Goal: Information Seeking & Learning: Find specific page/section

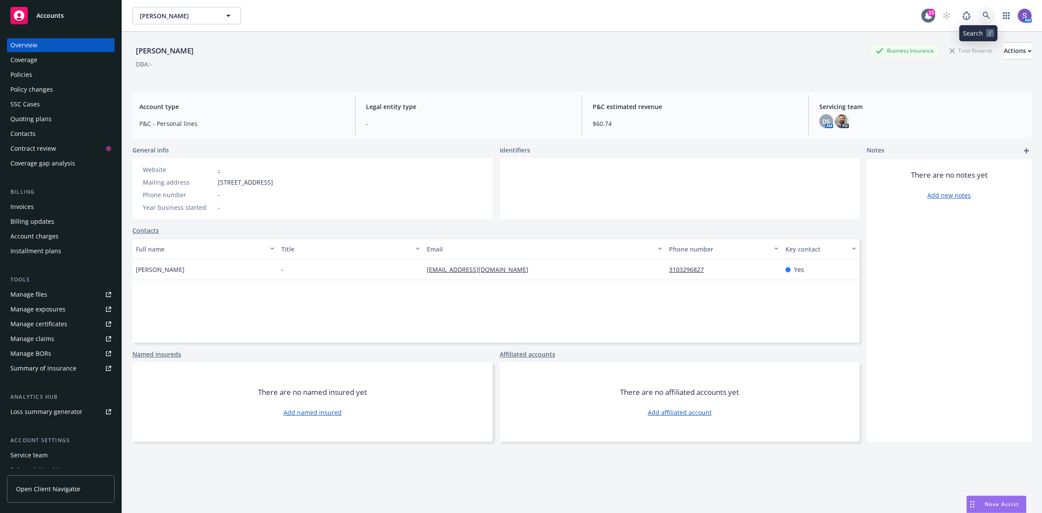
click at [983, 12] on icon at bounding box center [987, 16] width 8 height 8
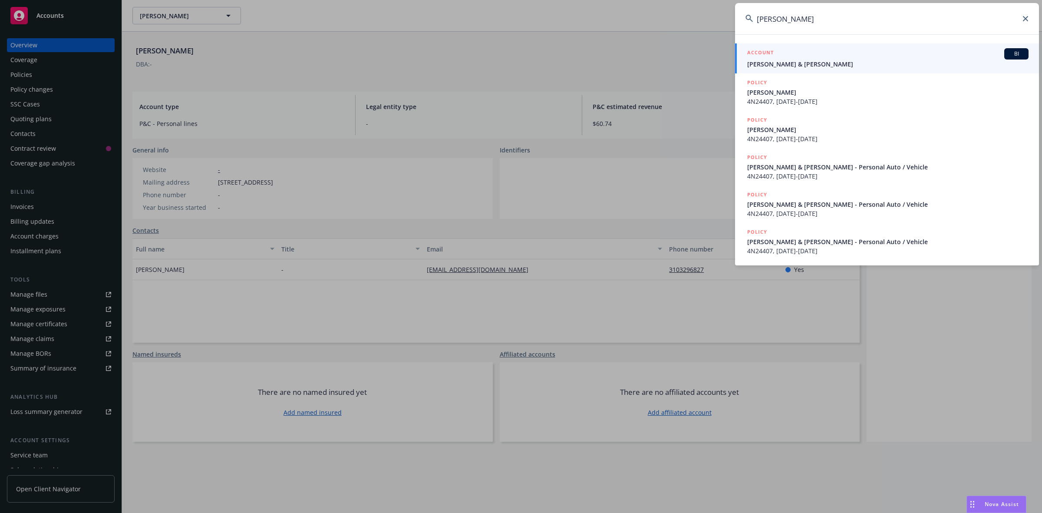
type input "[PERSON_NAME]"
click at [782, 56] on div "ACCOUNT BI" at bounding box center [887, 53] width 281 height 11
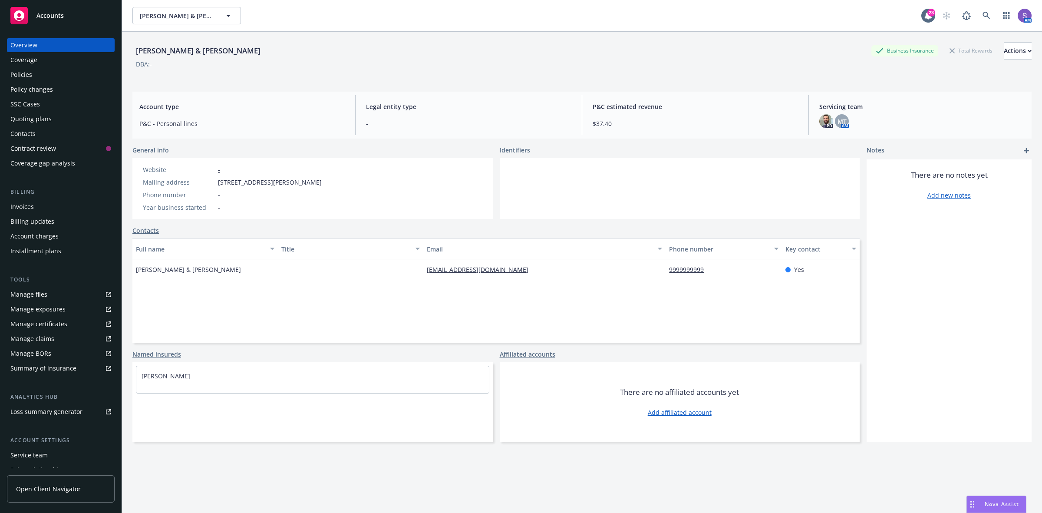
click at [11, 77] on div "Policies" at bounding box center [21, 75] width 22 height 14
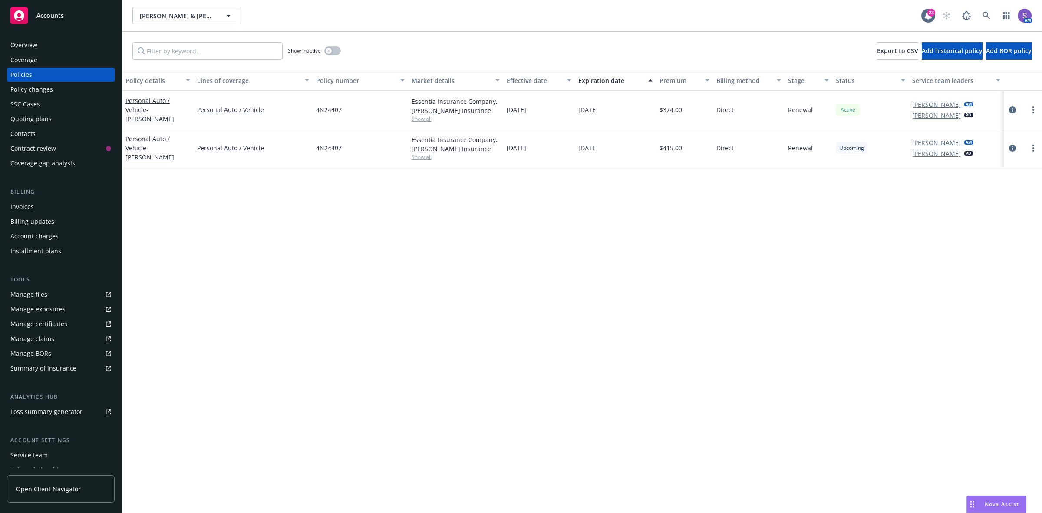
click at [32, 106] on div "SSC Cases" at bounding box center [25, 104] width 30 height 14
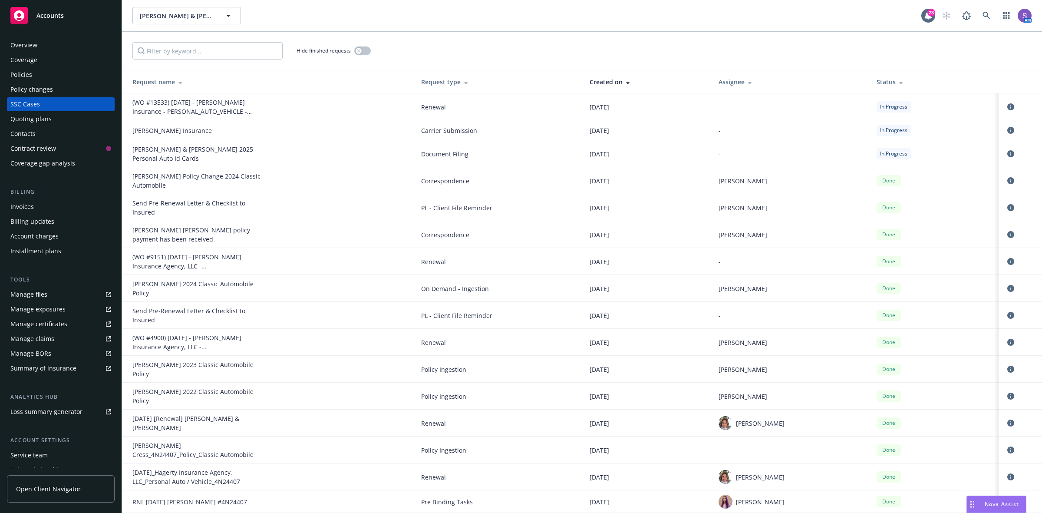
click at [198, 108] on div "(WO #13533) [DATE] - [PERSON_NAME] Insurance - PERSONAL_AUTO_VEHICLE - 4N24407" at bounding box center [197, 107] width 130 height 18
click at [1007, 106] on icon "circleInformation" at bounding box center [1010, 106] width 7 height 7
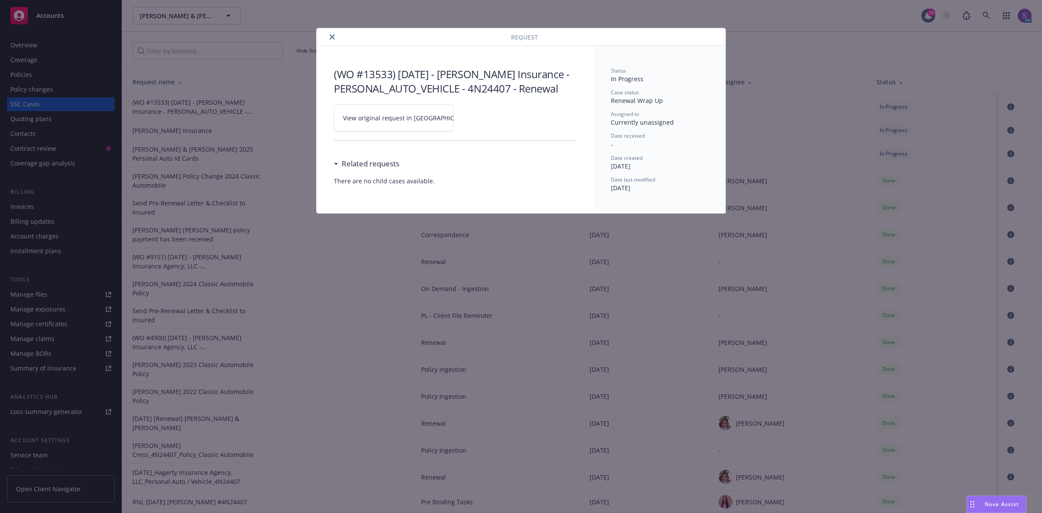
click at [385, 113] on link "View original request in [GEOGRAPHIC_DATA]" at bounding box center [394, 117] width 120 height 27
click at [335, 37] on button "close" at bounding box center [332, 37] width 10 height 10
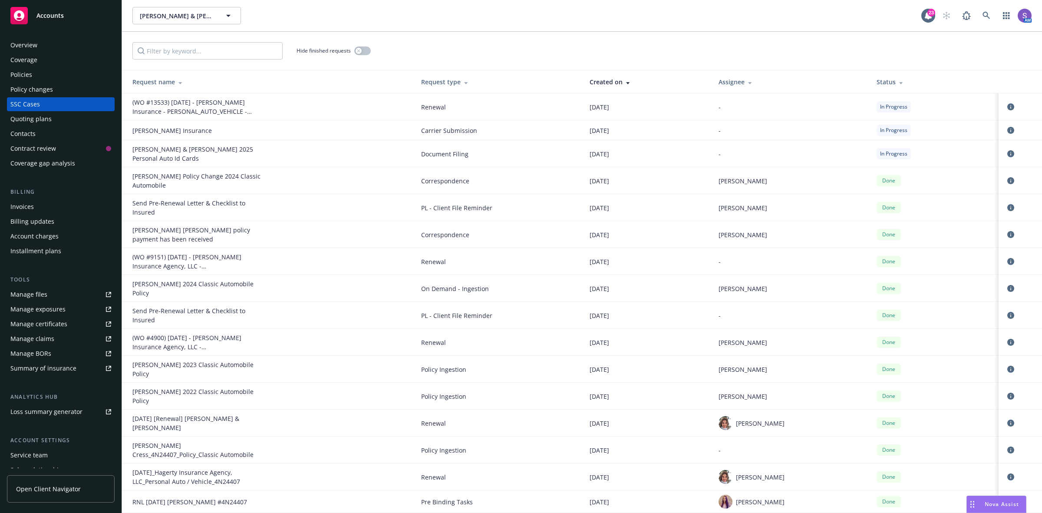
click at [28, 75] on div "Policies" at bounding box center [21, 75] width 22 height 14
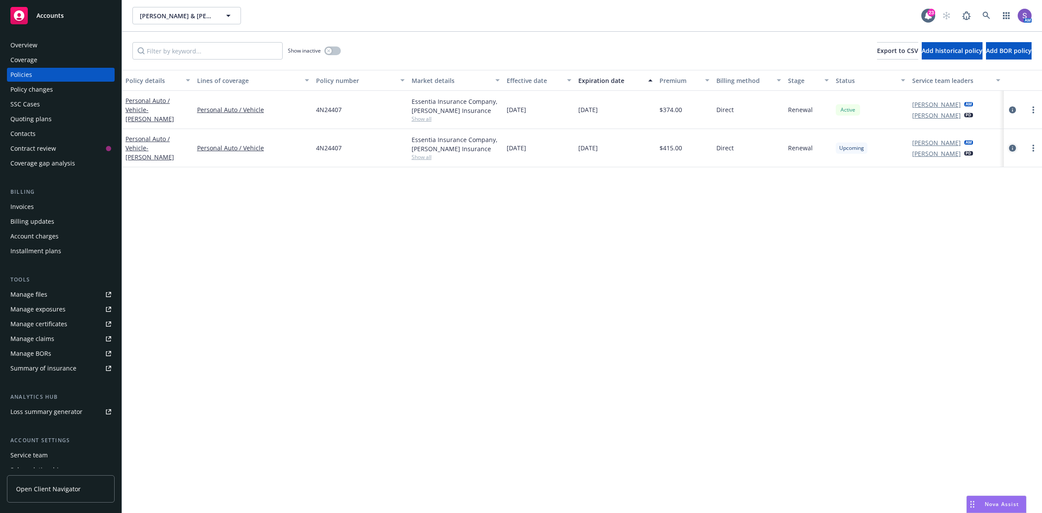
click at [1010, 145] on icon "circleInformation" at bounding box center [1012, 148] width 7 height 7
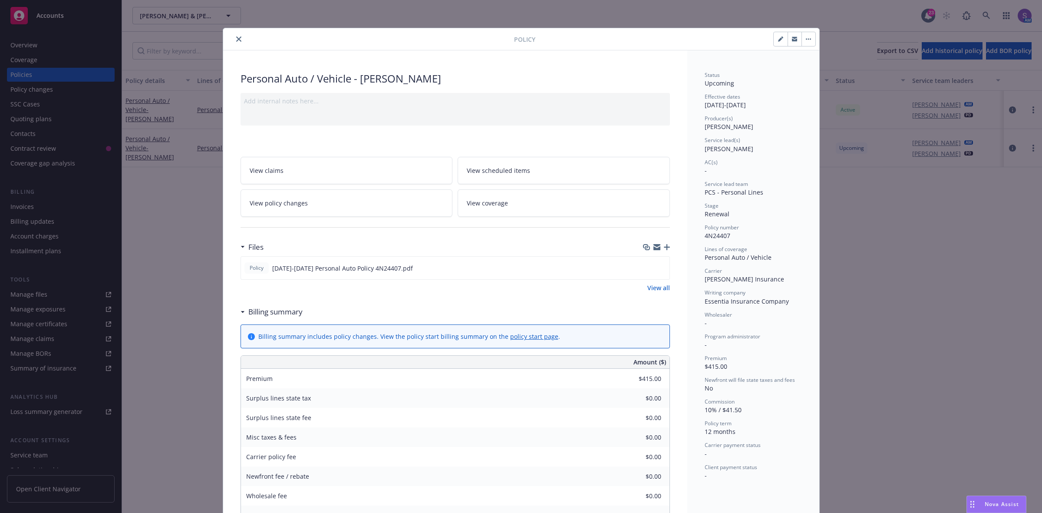
click at [501, 168] on span "View scheduled items" at bounding box center [498, 170] width 63 height 9
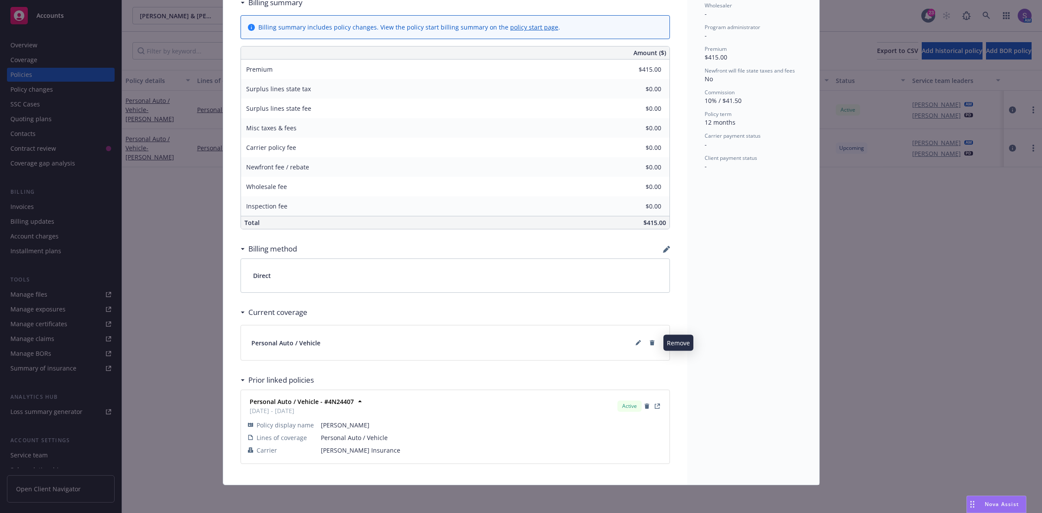
scroll to position [311, 0]
click at [636, 340] on icon at bounding box center [638, 342] width 5 height 5
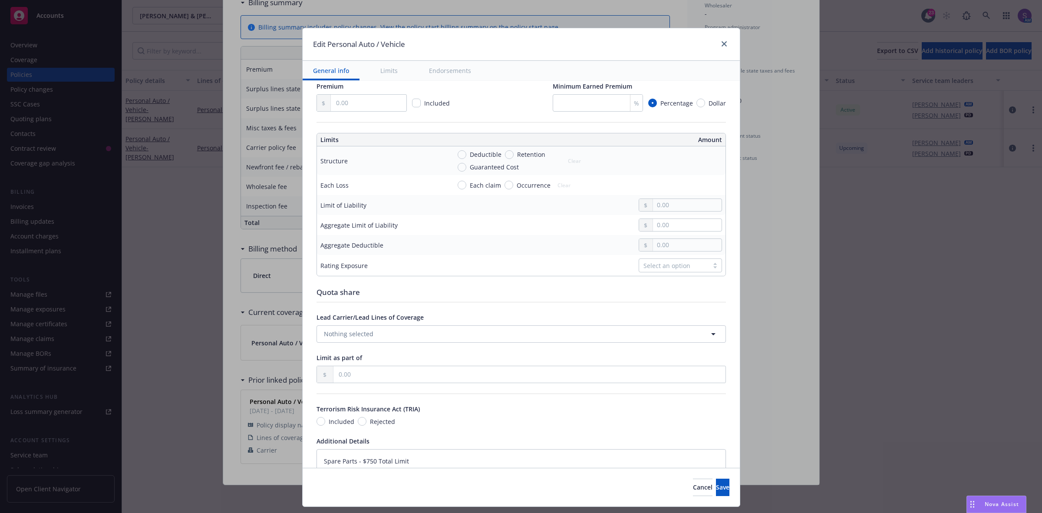
scroll to position [348, 0]
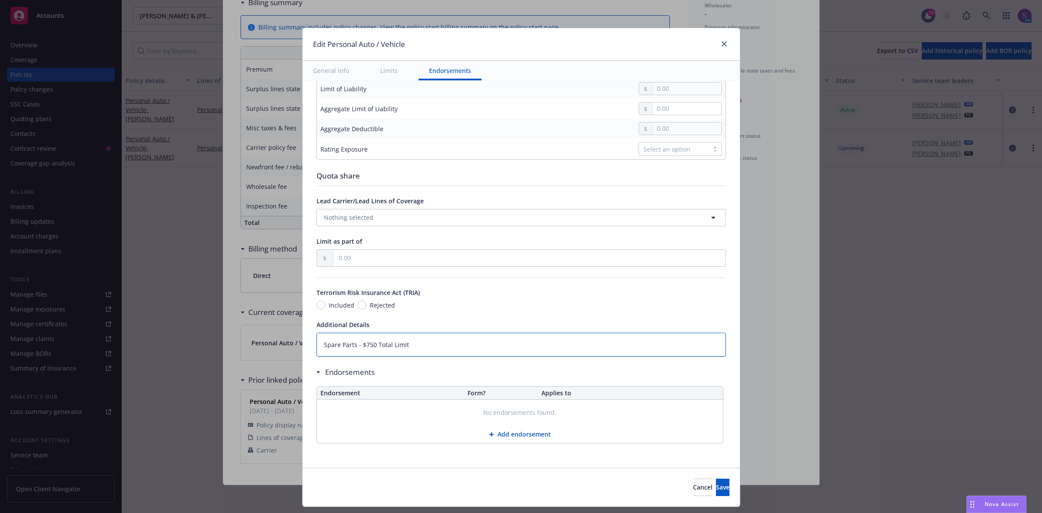
click at [317, 350] on textarea "Spare Parts - $750 Total Limit" at bounding box center [521, 345] width 409 height 24
type textarea "x"
type textarea "Spare Parts - $750 Total Limit"
type textarea "x"
type textarea "Spare Parts - $750 Total Limit"
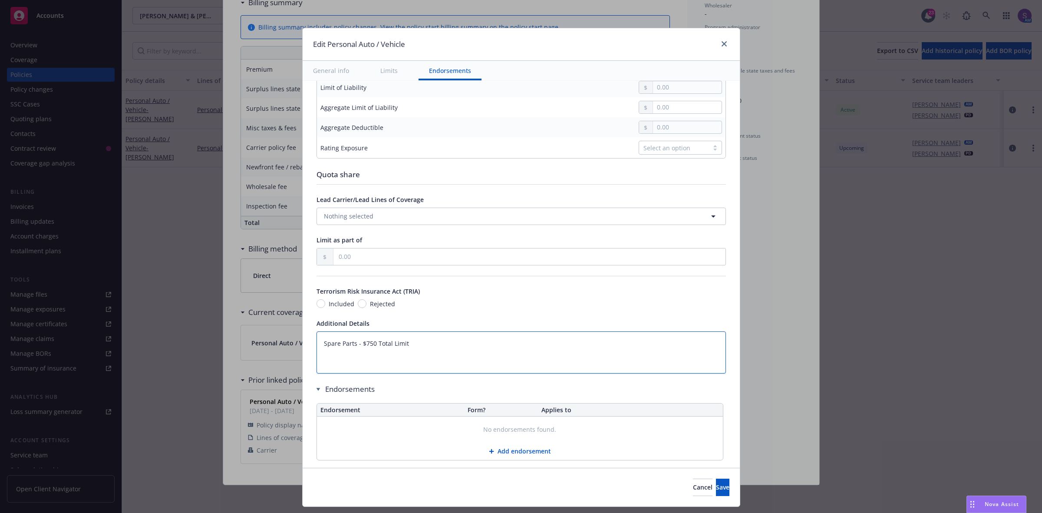
click at [322, 339] on textarea "Spare Parts - $750 Total Limit" at bounding box center [521, 352] width 409 height 43
paste textarea "Policy Coverages Bodily Injury Liability: $50,000 Each Person / $100,000 Each A…"
type textarea "x"
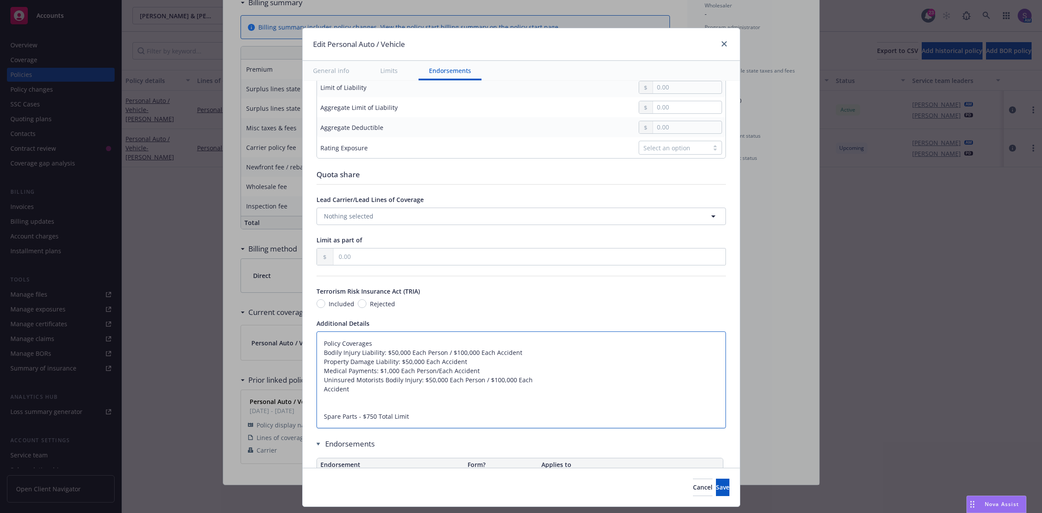
type textarea "Policy Coverages Bodily Injury Liability: $50,000 Each Person / $100,000 Each A…"
type textarea "x"
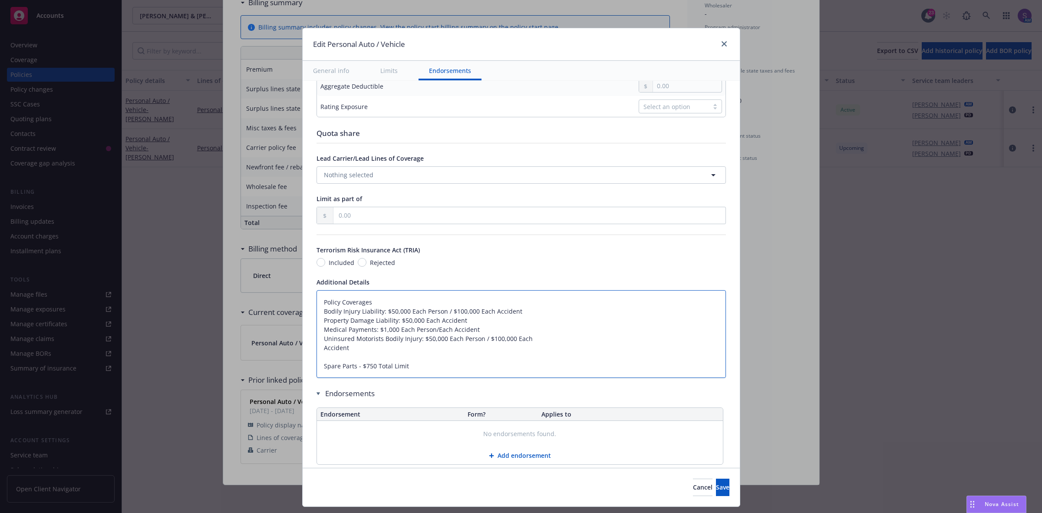
scroll to position [412, 0]
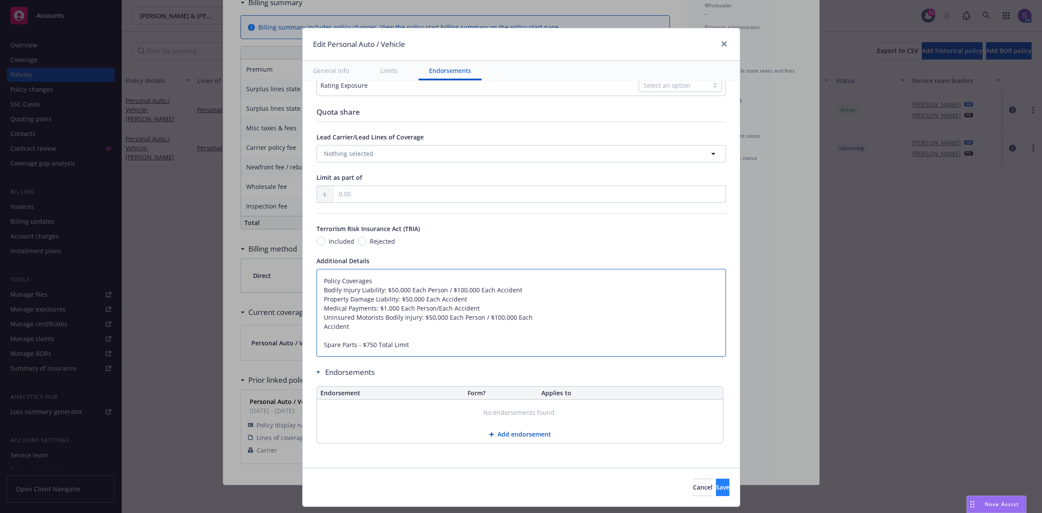
type textarea "Policy Coverages Bodily Injury Liability: $50,000 Each Person / $100,000 Each A…"
drag, startPoint x: 704, startPoint y: 485, endPoint x: 720, endPoint y: 483, distance: 16.2
click at [716, 485] on span "Save" at bounding box center [722, 487] width 13 height 8
type textarea "x"
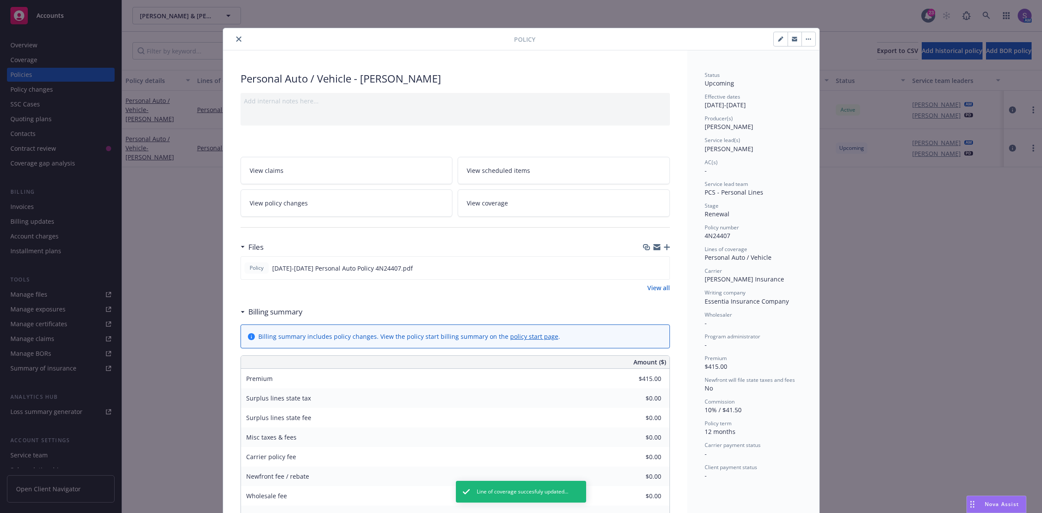
scroll to position [0, 0]
click at [236, 38] on icon "close" at bounding box center [238, 38] width 5 height 5
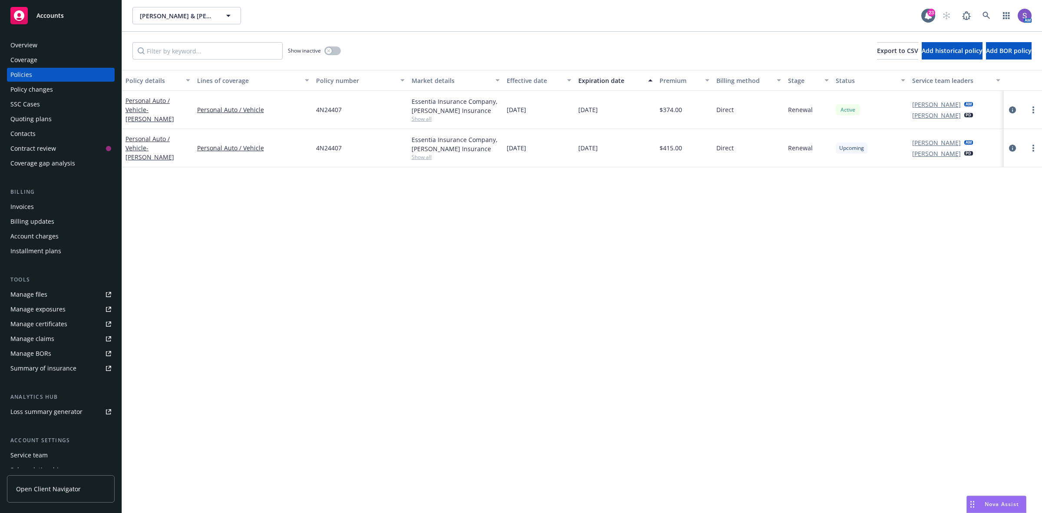
click at [33, 103] on div "SSC Cases" at bounding box center [25, 104] width 30 height 14
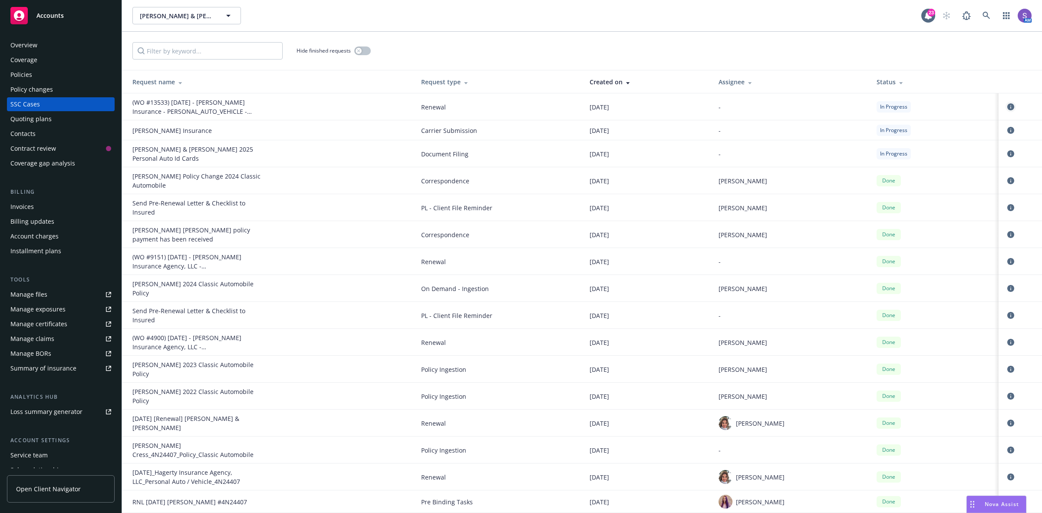
click at [1007, 107] on icon "circleInformation" at bounding box center [1010, 106] width 7 height 7
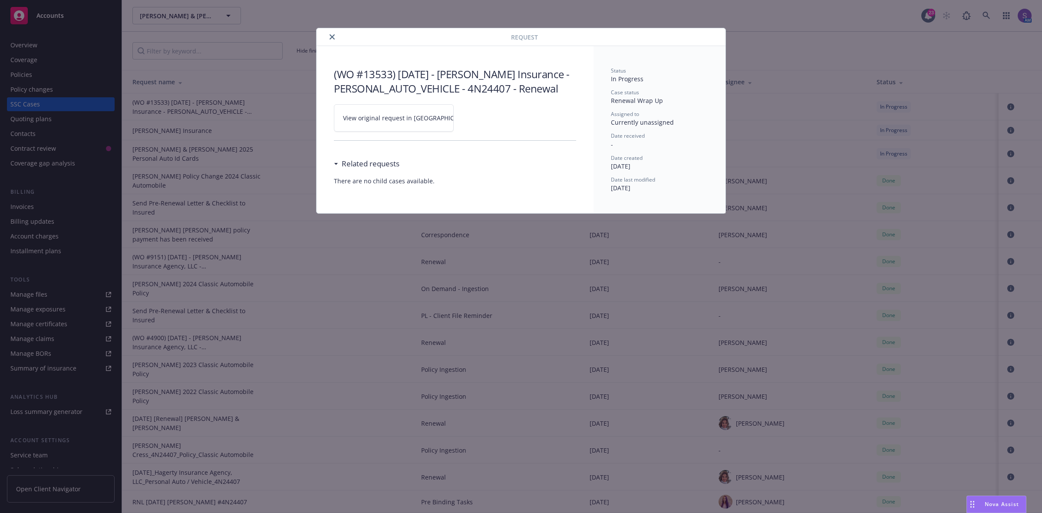
click at [363, 118] on span "View original request in [GEOGRAPHIC_DATA]" at bounding box center [409, 117] width 132 height 9
click at [333, 36] on icon "close" at bounding box center [332, 36] width 5 height 5
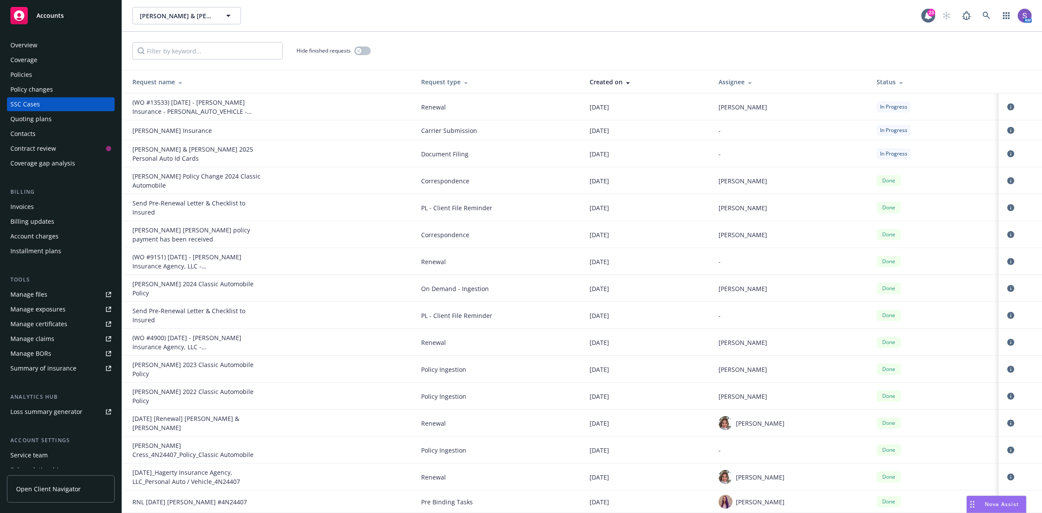
click at [19, 74] on div "Policies" at bounding box center [21, 75] width 22 height 14
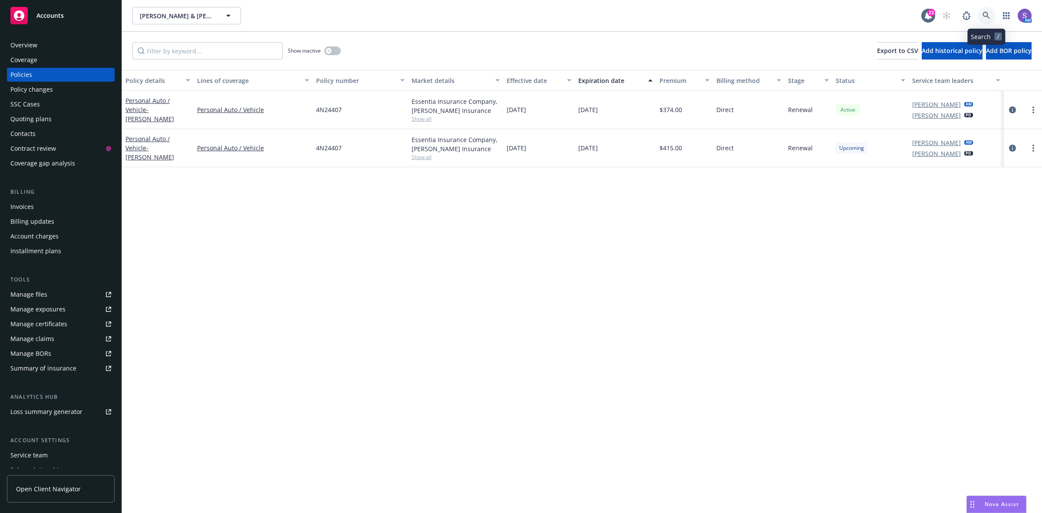
click at [988, 15] on icon at bounding box center [986, 15] width 7 height 7
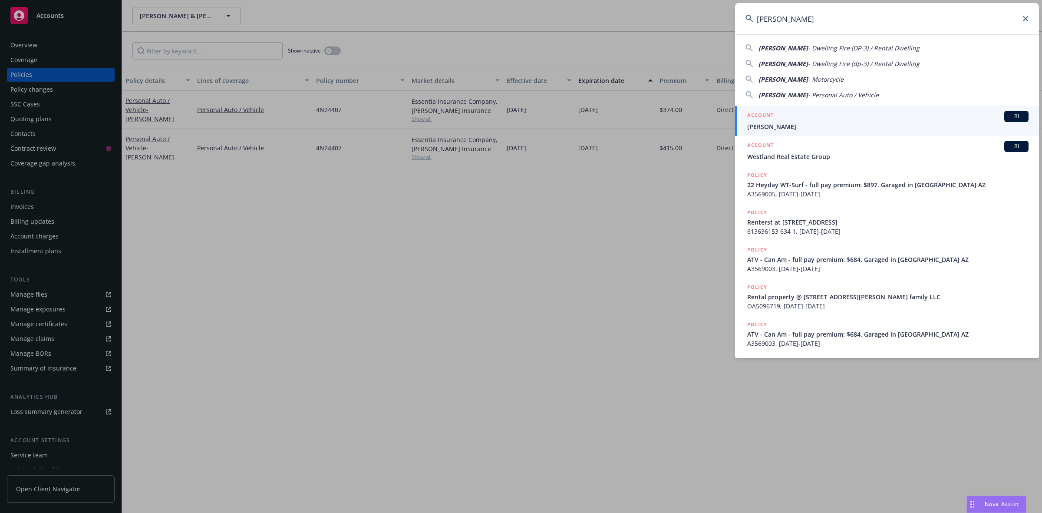
type input "[PERSON_NAME]"
click at [769, 119] on h5 "ACCOUNT" at bounding box center [760, 116] width 26 height 10
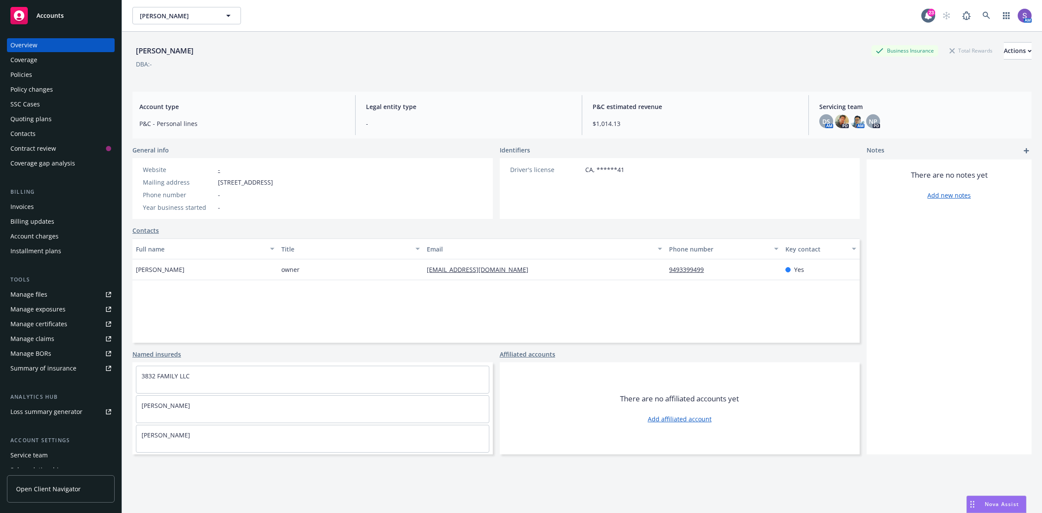
click at [14, 79] on div "Policies" at bounding box center [21, 75] width 22 height 14
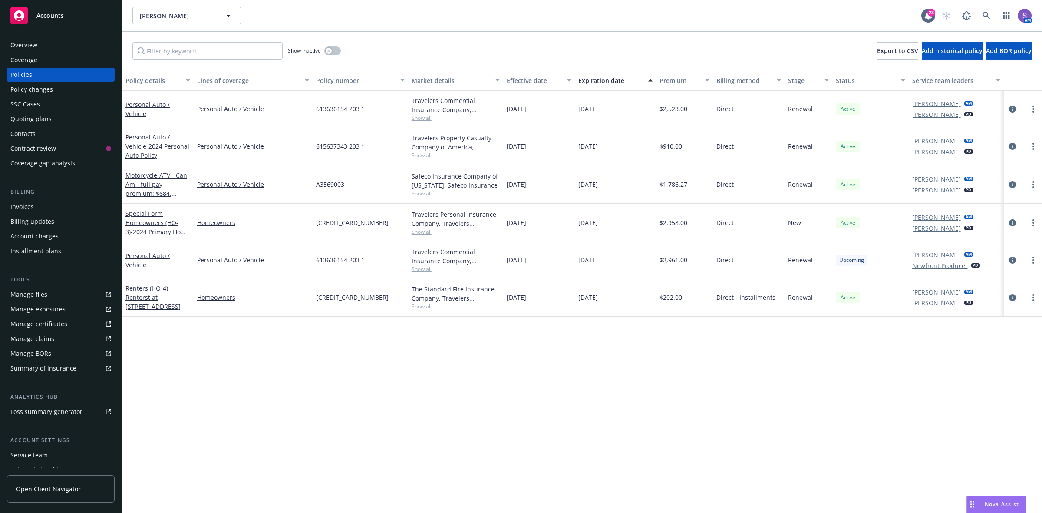
click at [329, 185] on span "A3569003" at bounding box center [330, 184] width 28 height 9
copy span "A3569003"
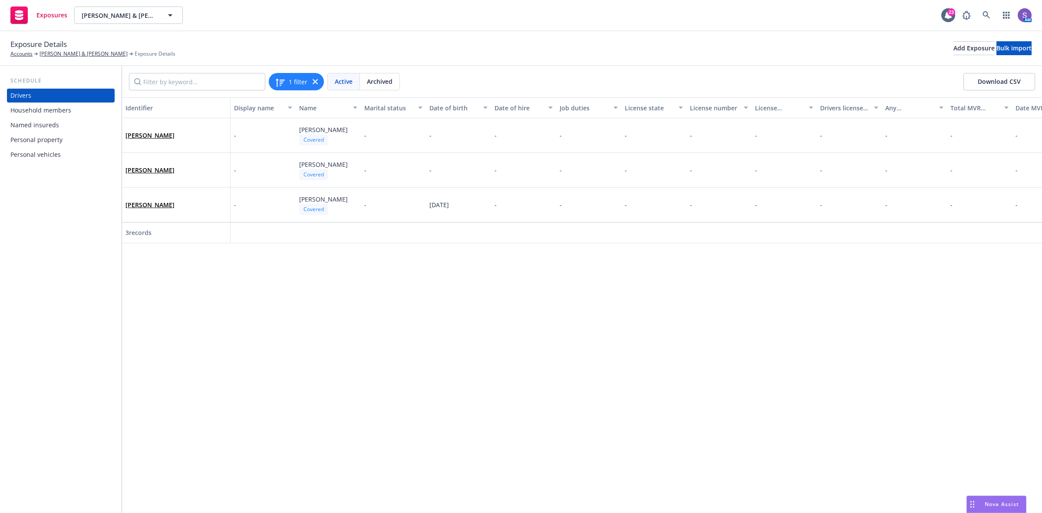
click at [41, 152] on div "Personal vehicles" at bounding box center [35, 155] width 50 height 14
